Goal: Find specific page/section: Find specific page/section

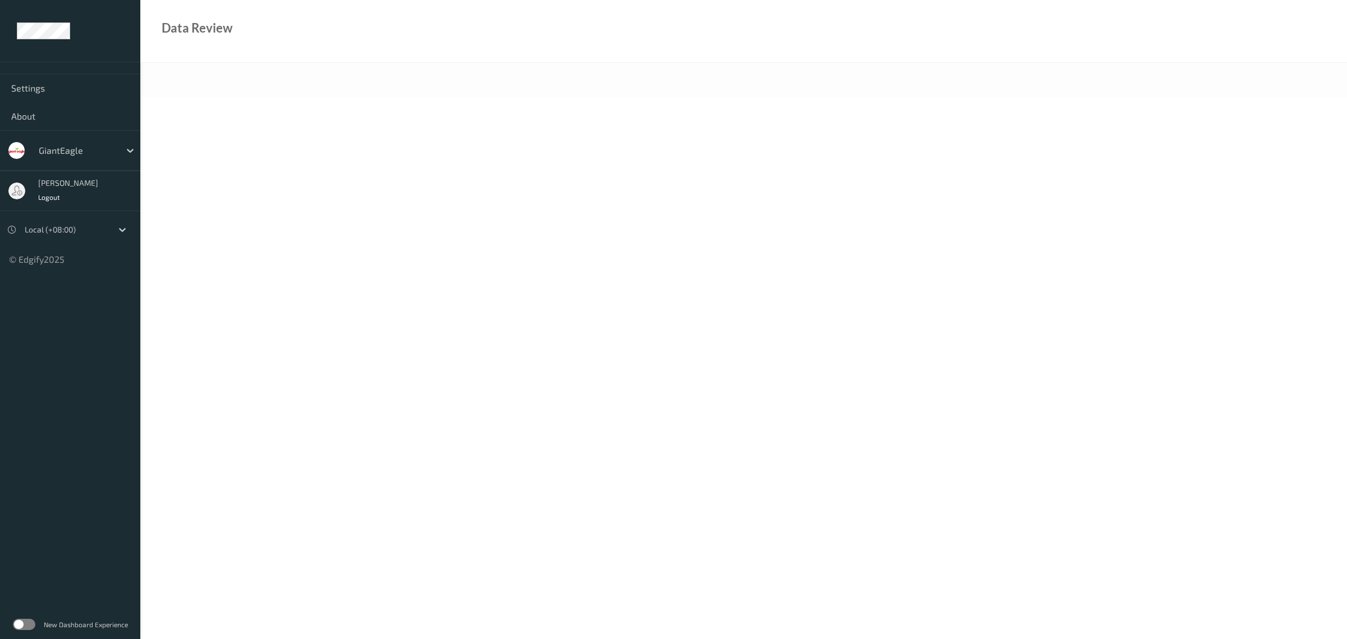
click at [83, 498] on ul "Settings About GiantEagle [GEOGRAPHIC_DATA] Thai Logout Local (+08:00) © Edgify…" at bounding box center [70, 319] width 140 height 639
click at [25, 624] on label at bounding box center [24, 623] width 22 height 11
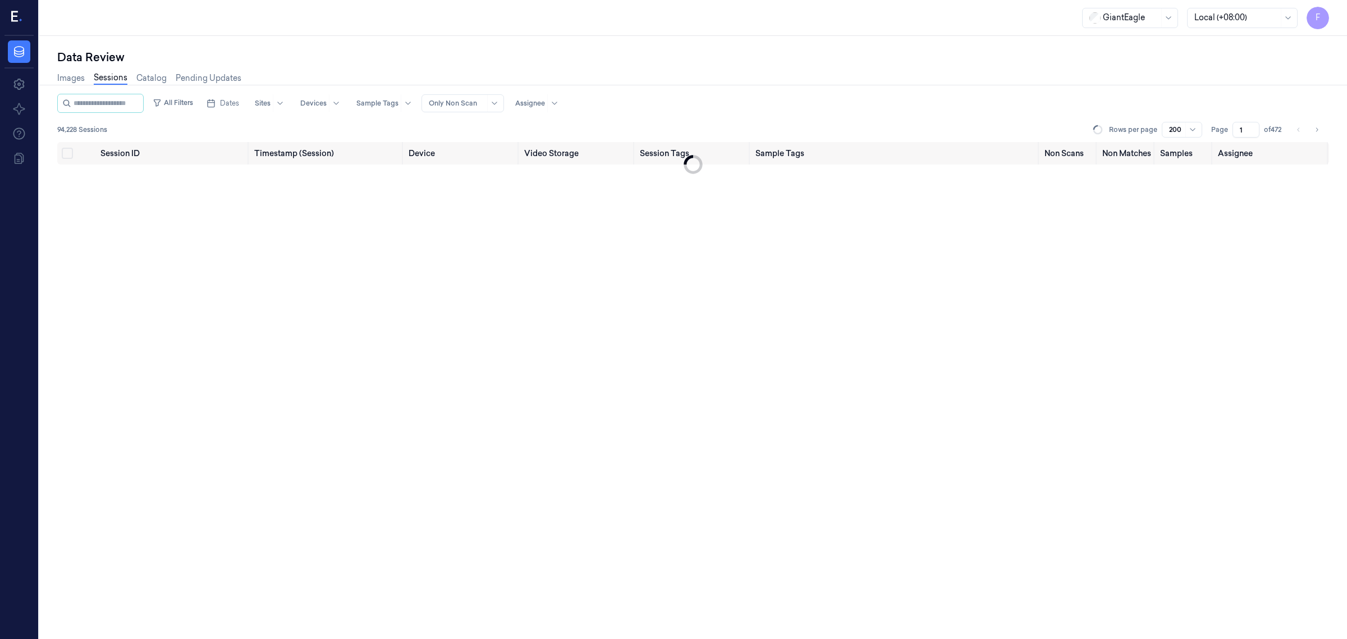
click at [671, 77] on div "Images Sessions Catalog Pending Updates" at bounding box center [692, 79] width 1271 height 29
